Goal: Information Seeking & Learning: Learn about a topic

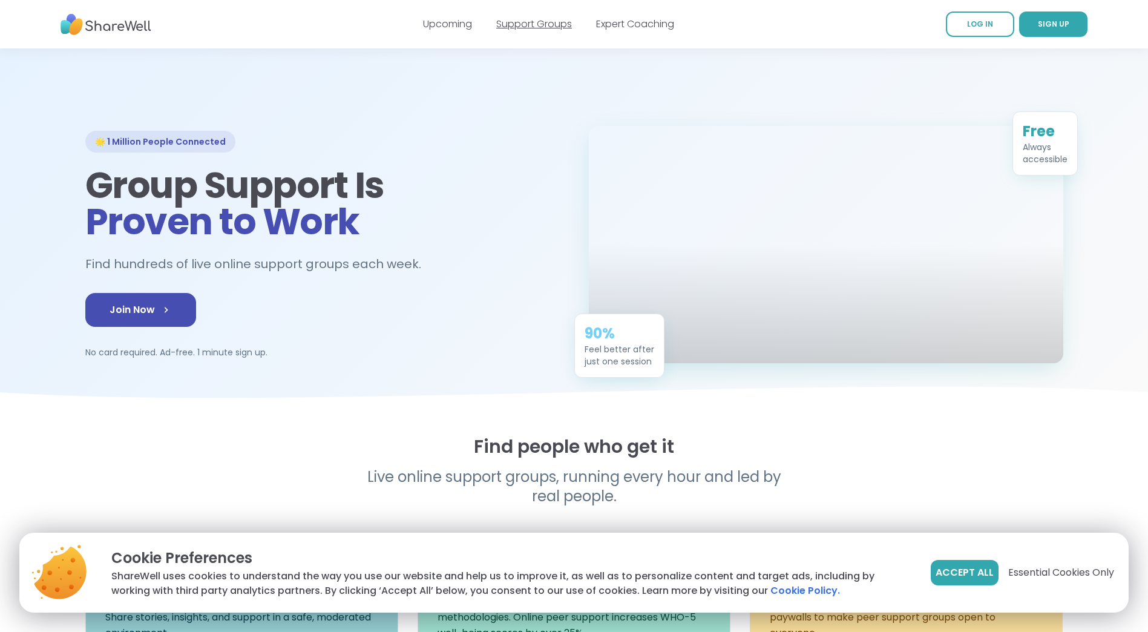
click at [533, 21] on link "Support Groups" at bounding box center [534, 24] width 76 height 14
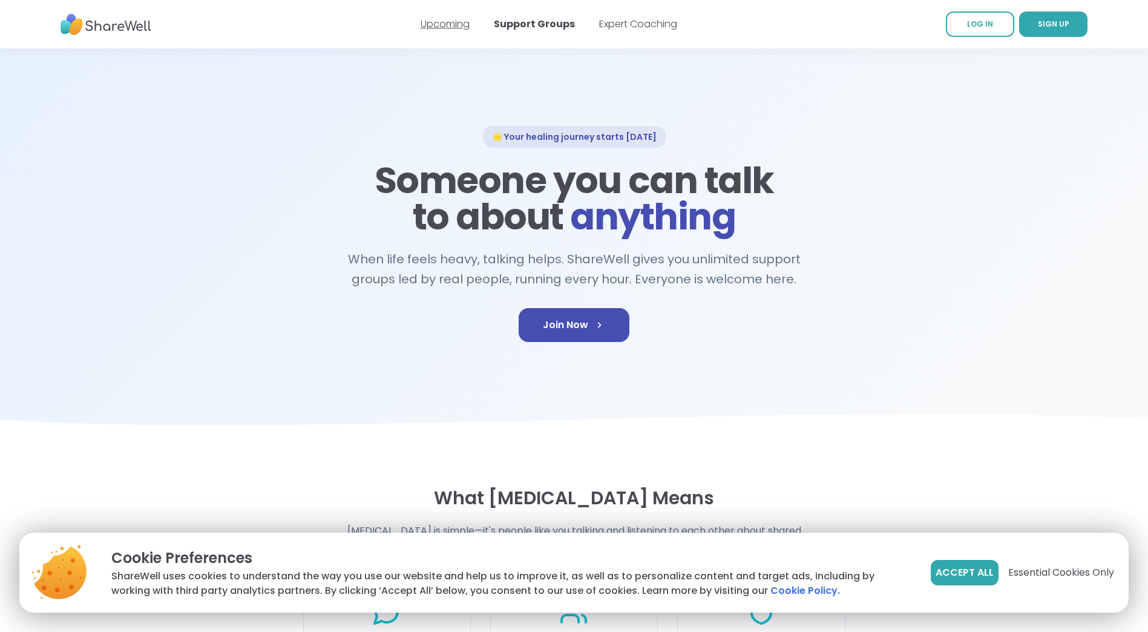
click at [431, 24] on link "Upcoming" at bounding box center [445, 24] width 49 height 14
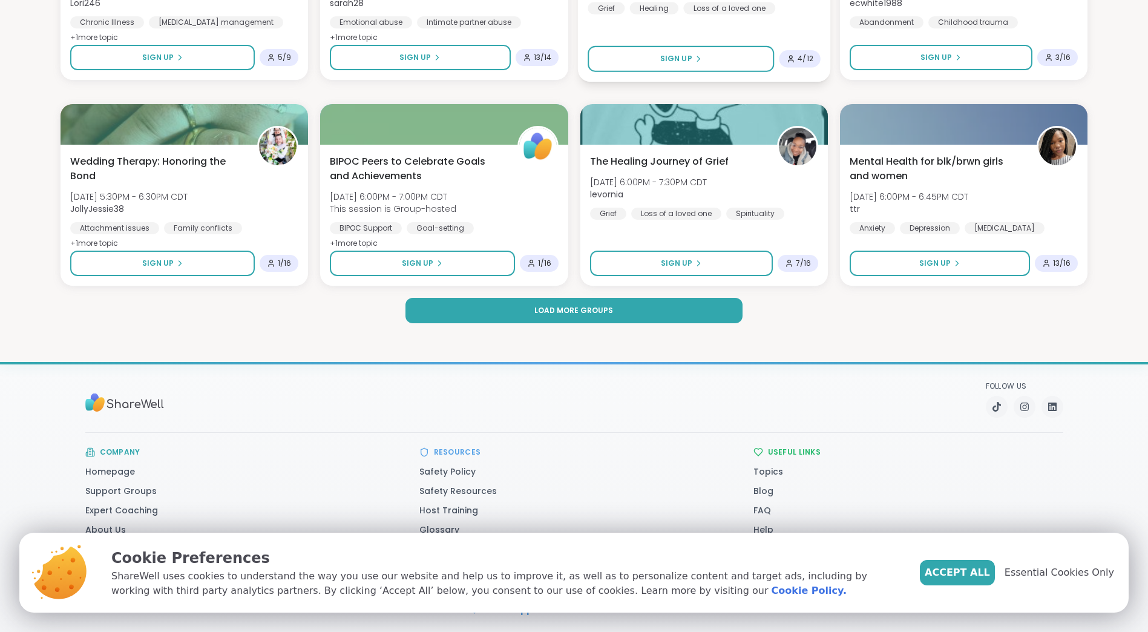
scroll to position [1707, 0]
